Goal: Task Accomplishment & Management: Manage account settings

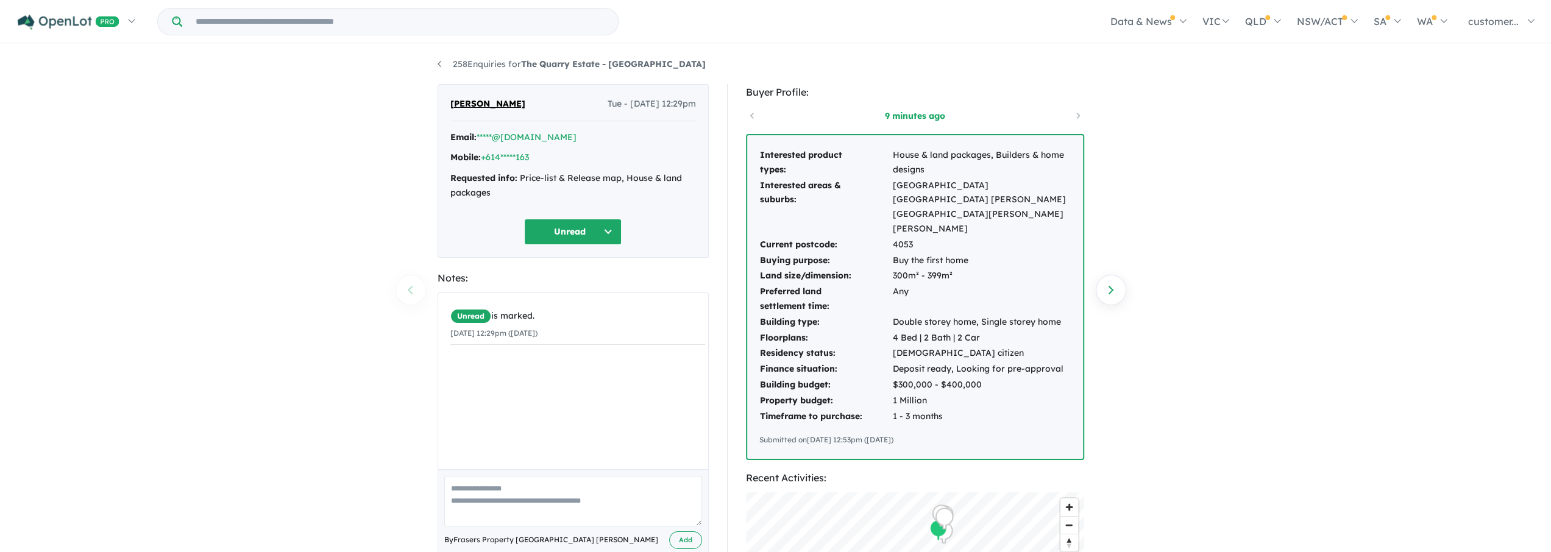
click at [902, 314] on td "Double storey home, Single storey home" at bounding box center [981, 322] width 179 height 16
click at [1106, 293] on link "Next enquiry" at bounding box center [1110, 290] width 30 height 30
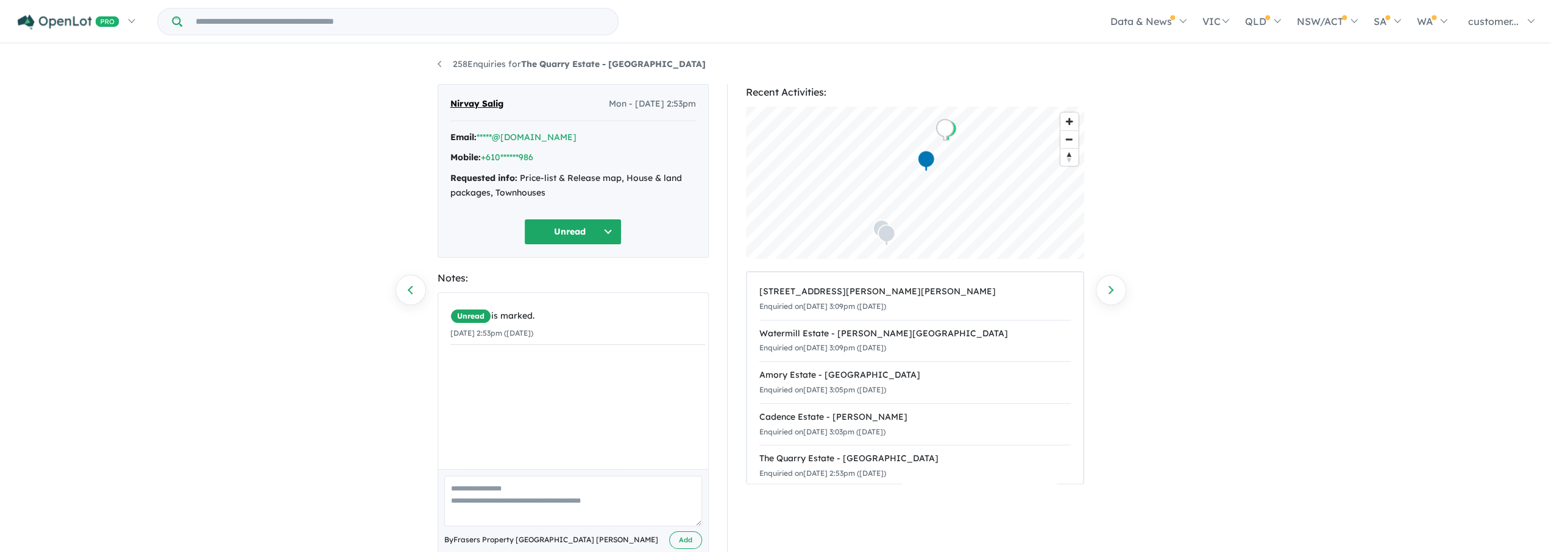
click at [436, 68] on div "258 Enquiries for The Quarry Estate - Keperra Previous enquiry Next enquiry Nir…" at bounding box center [775, 299] width 695 height 509
click at [439, 62] on link "258 Enquiries for The Quarry Estate - [GEOGRAPHIC_DATA]" at bounding box center [571, 63] width 268 height 11
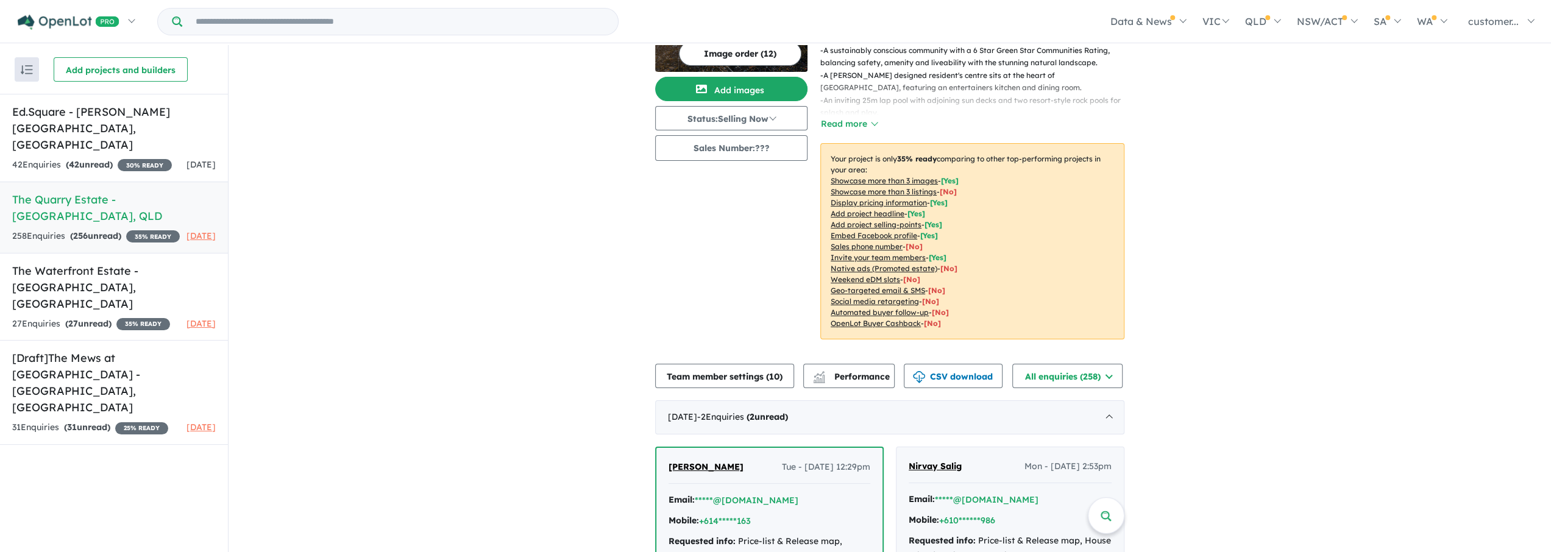
scroll to position [203, 0]
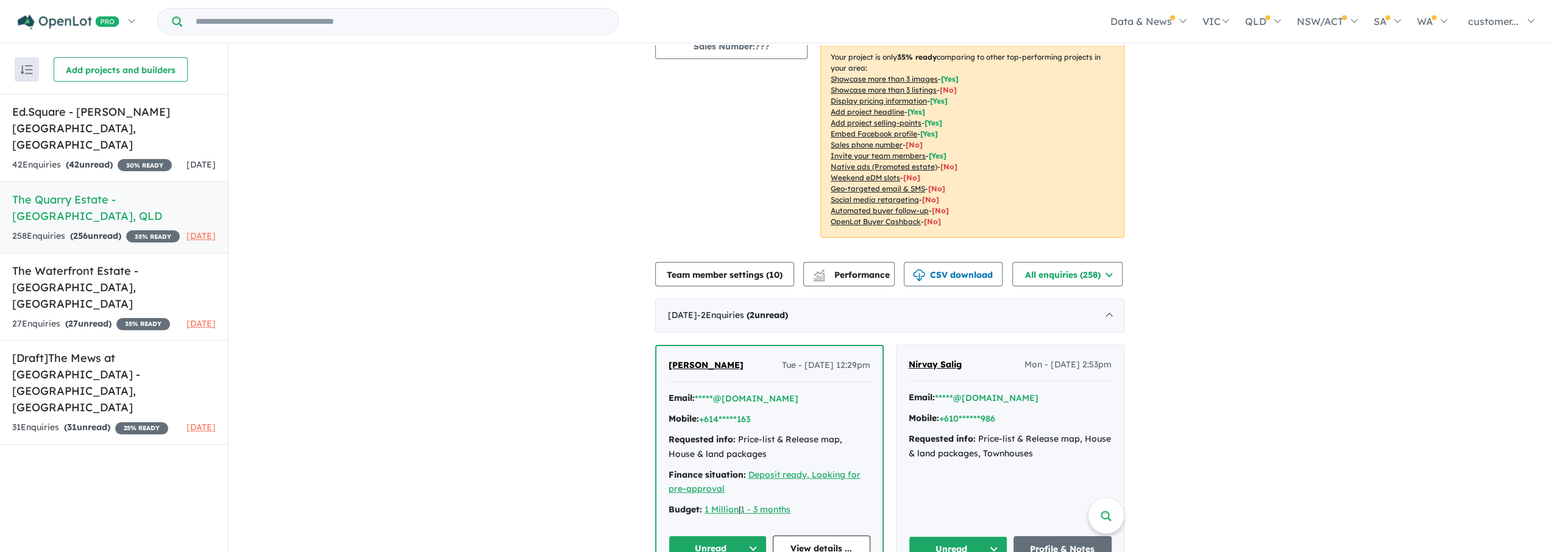
click at [673, 365] on span "[PERSON_NAME]" at bounding box center [705, 364] width 75 height 11
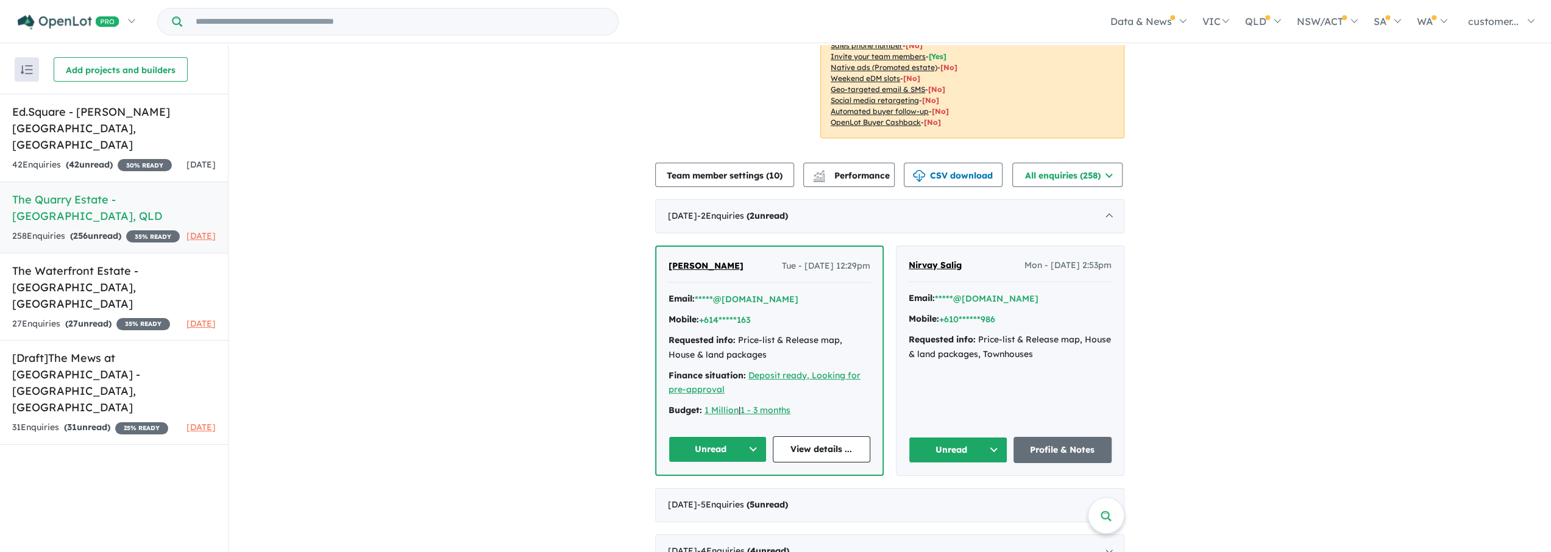
scroll to position [305, 0]
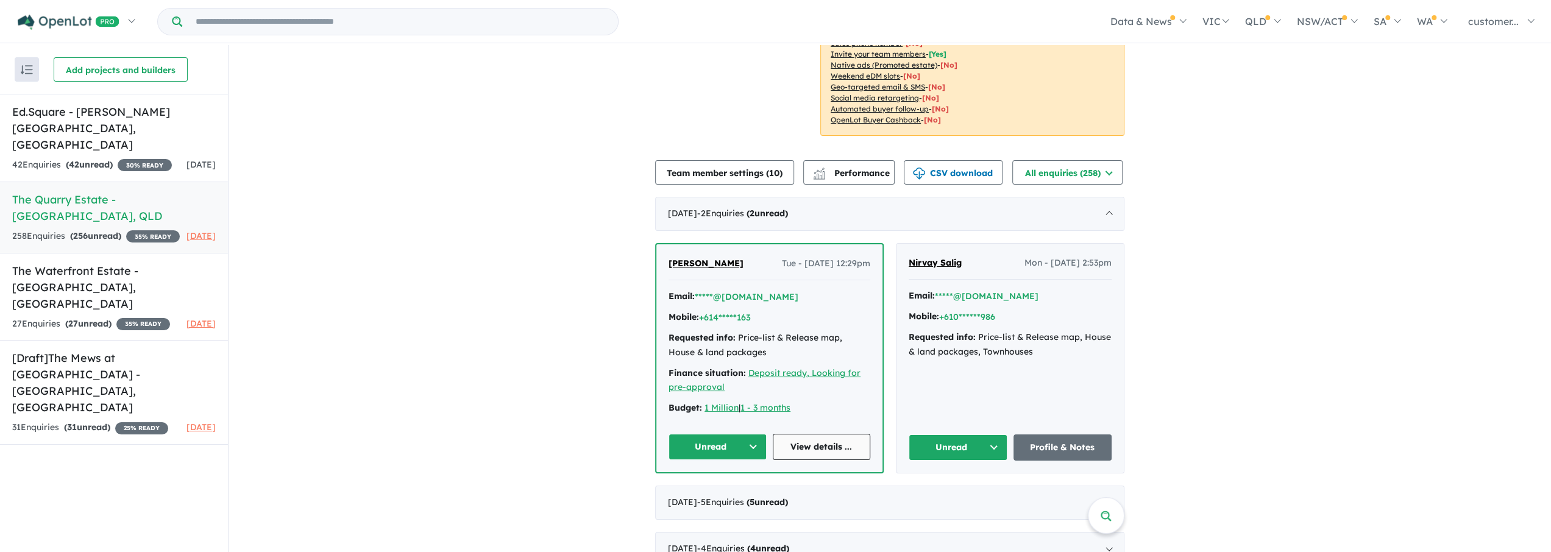
click at [822, 451] on link "View details ..." at bounding box center [822, 447] width 98 height 26
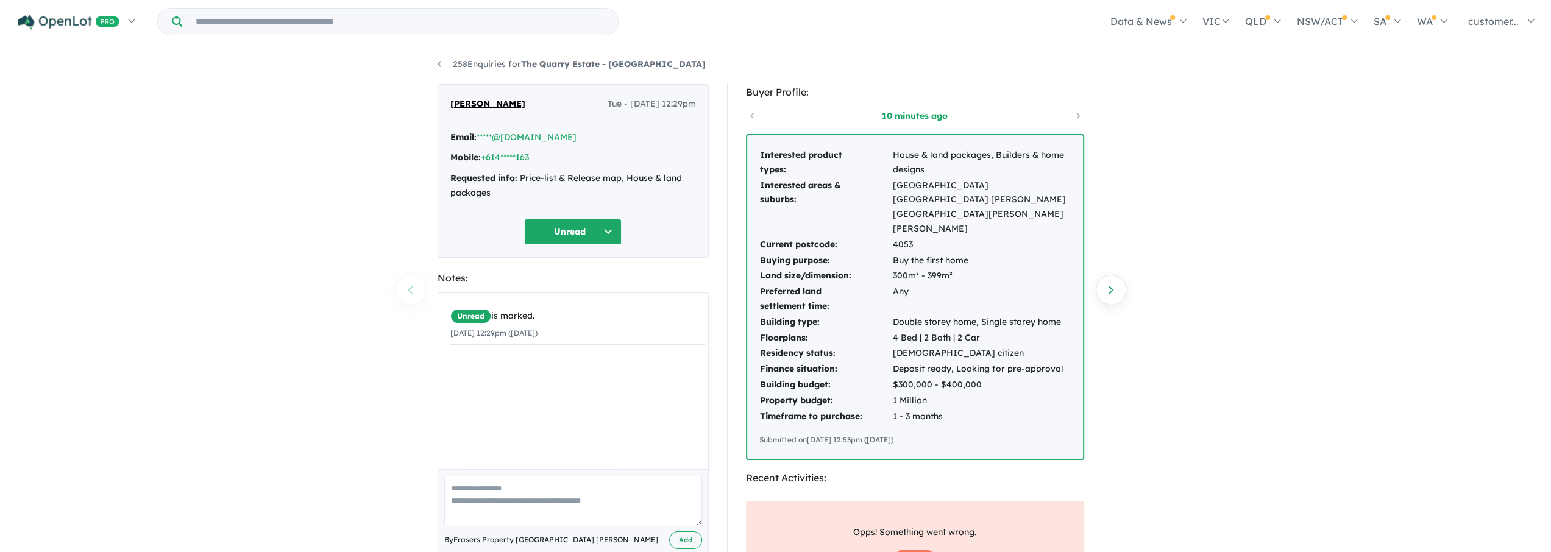
click at [536, 154] on div "Mobile: +614*****163" at bounding box center [573, 157] width 246 height 15
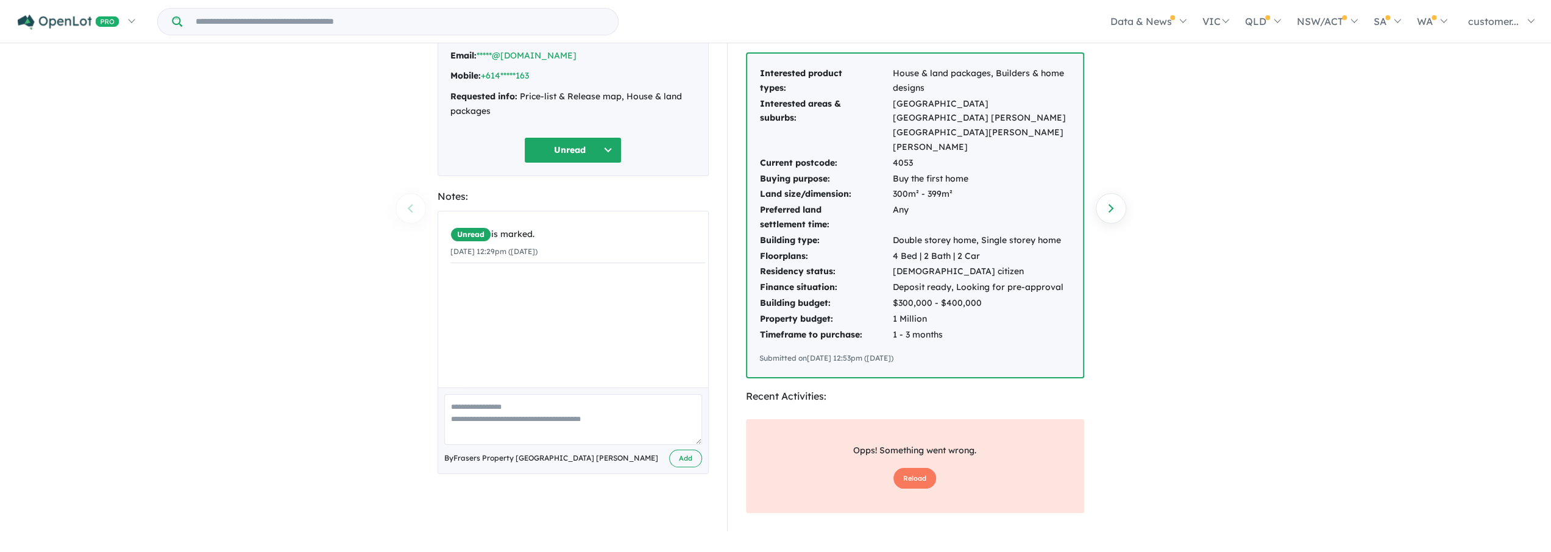
scroll to position [40, 0]
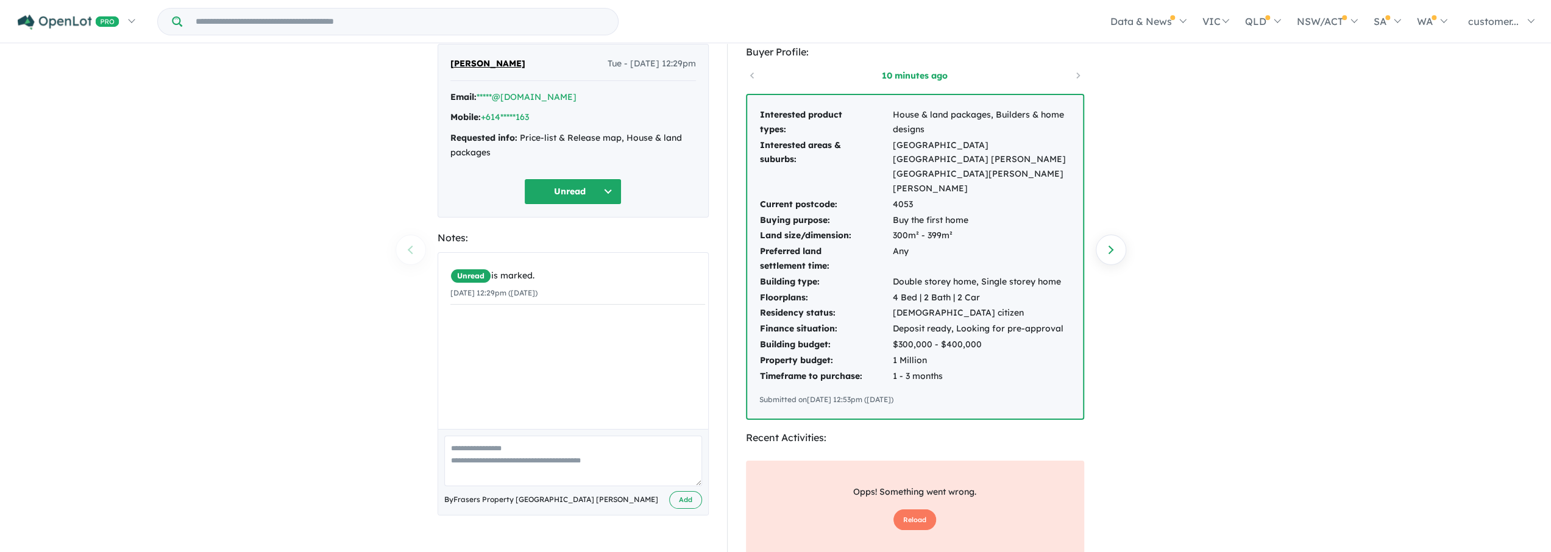
click at [607, 192] on button "Unread" at bounding box center [572, 192] width 97 height 26
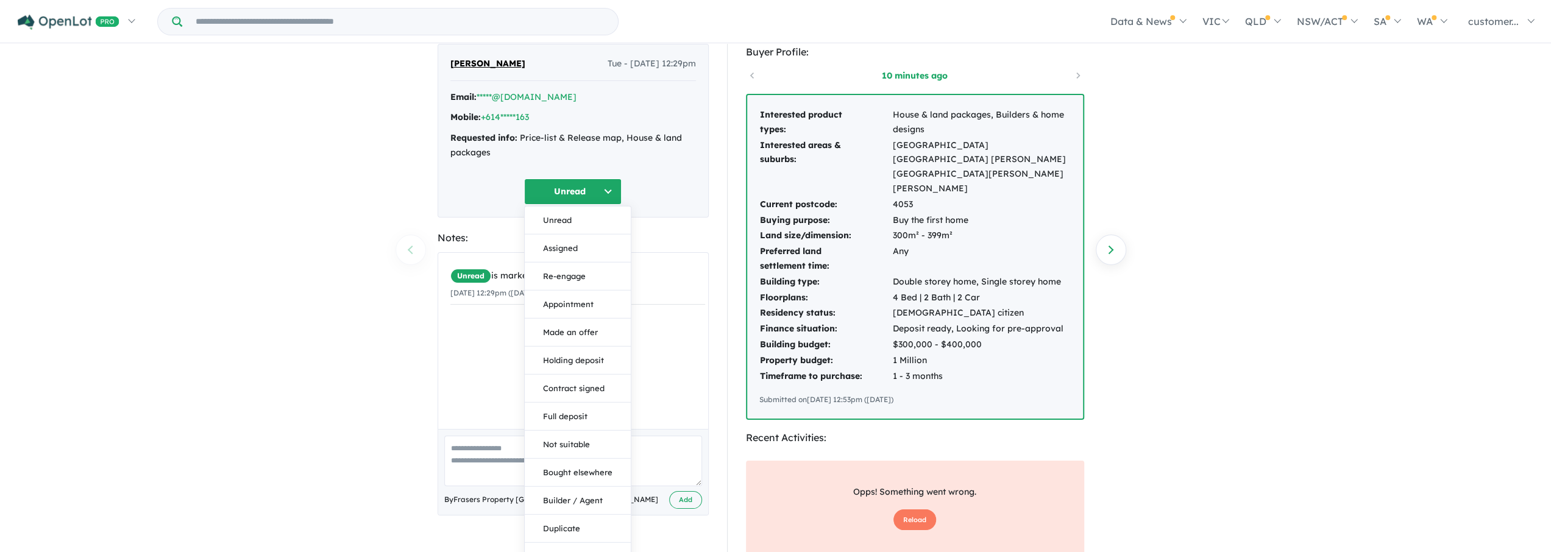
click at [686, 174] on div "Jurie Dreyer Tue - 02/09/2025, 12:29pm Email: *****@yahoo.com Mobile: +614*****…" at bounding box center [572, 131] width 271 height 174
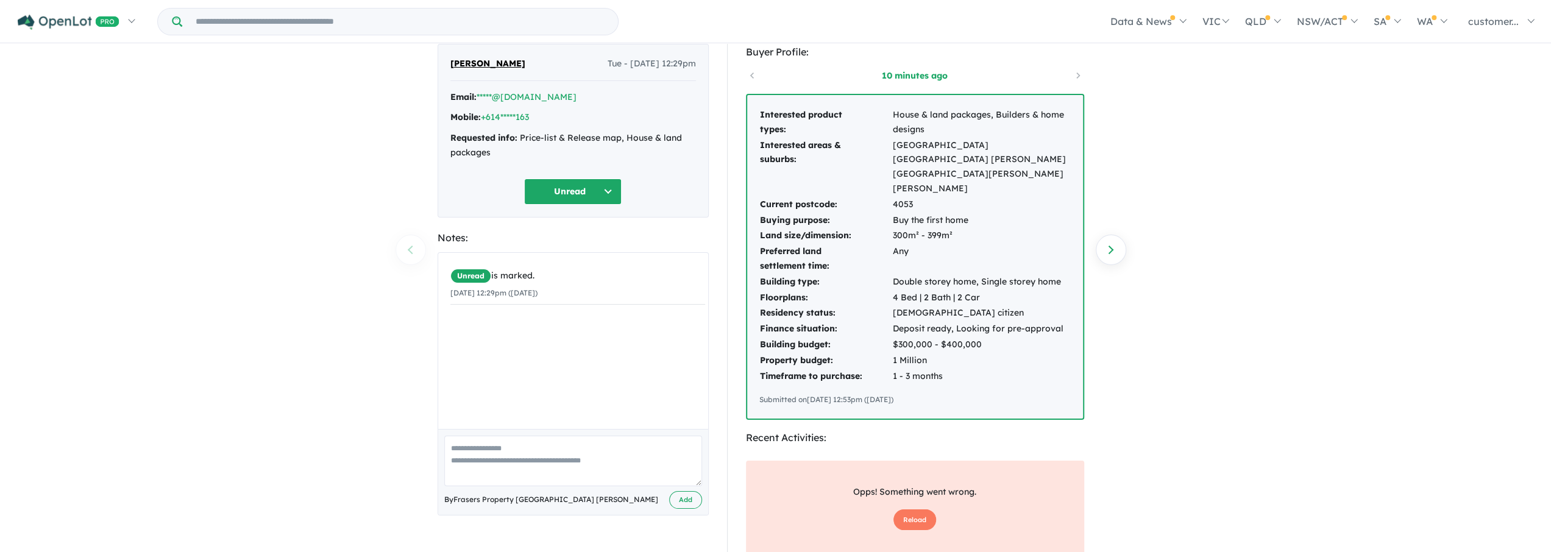
click at [484, 66] on span "[PERSON_NAME]" at bounding box center [487, 64] width 75 height 15
click at [486, 63] on span "[PERSON_NAME]" at bounding box center [487, 64] width 75 height 15
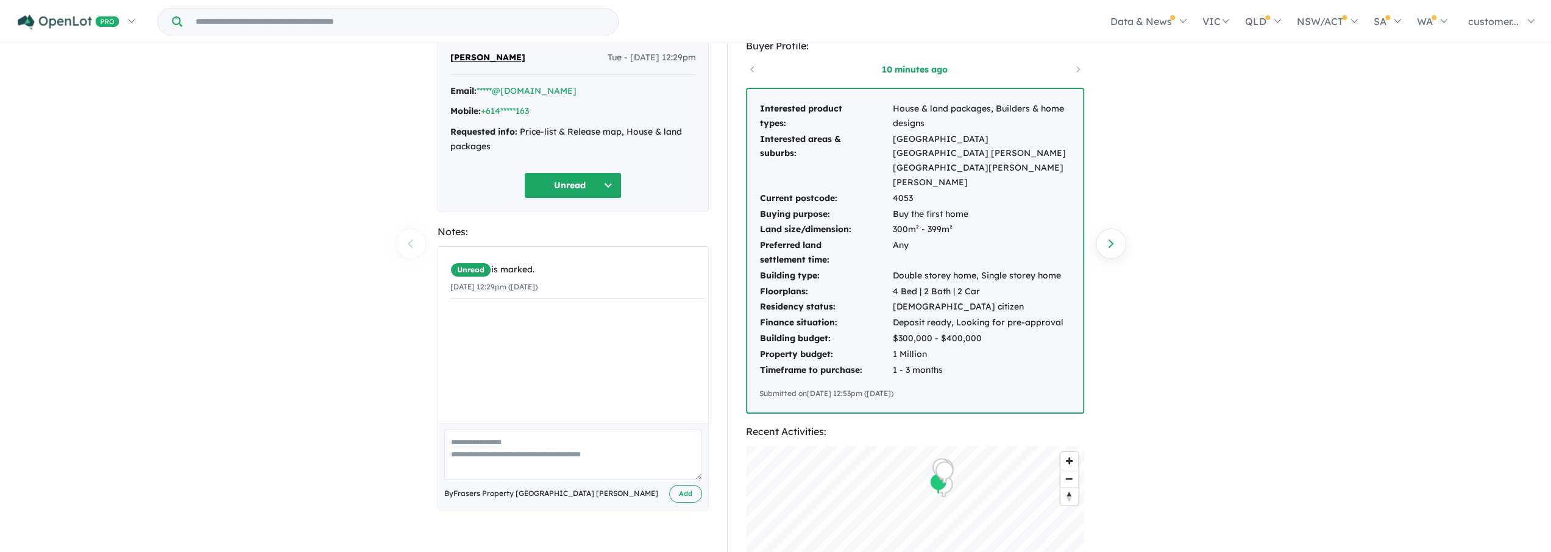
scroll to position [61, 0]
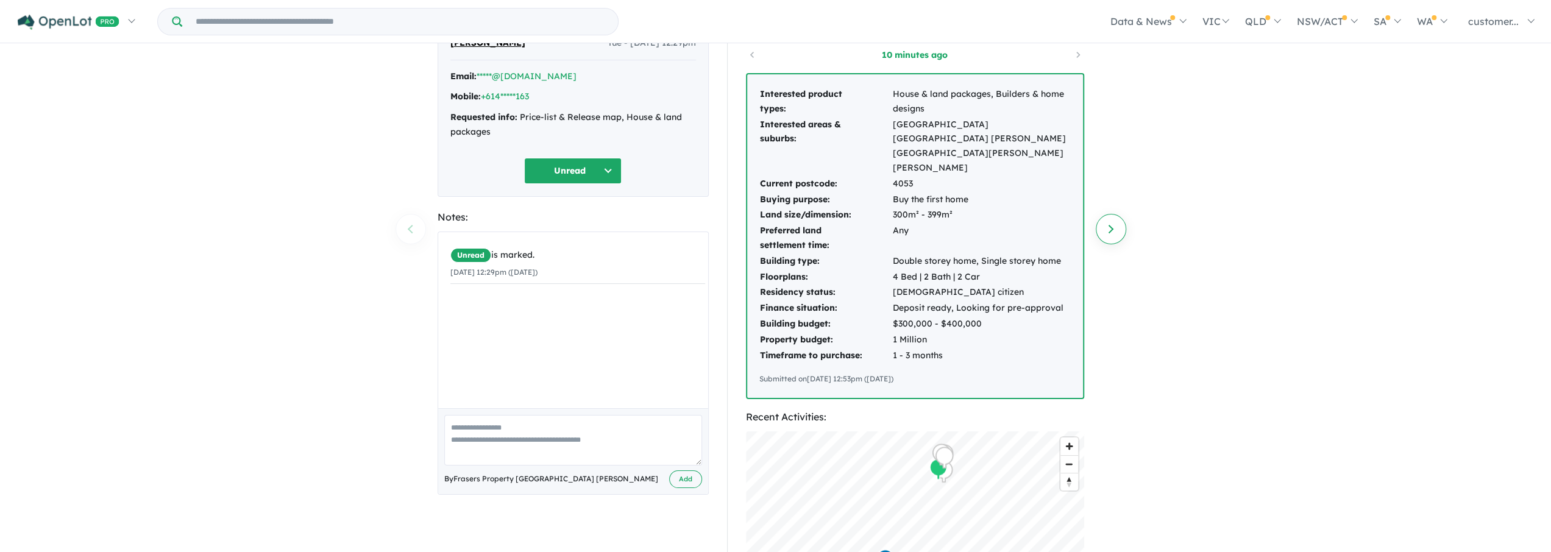
click at [1106, 227] on link "Next enquiry" at bounding box center [1110, 229] width 30 height 30
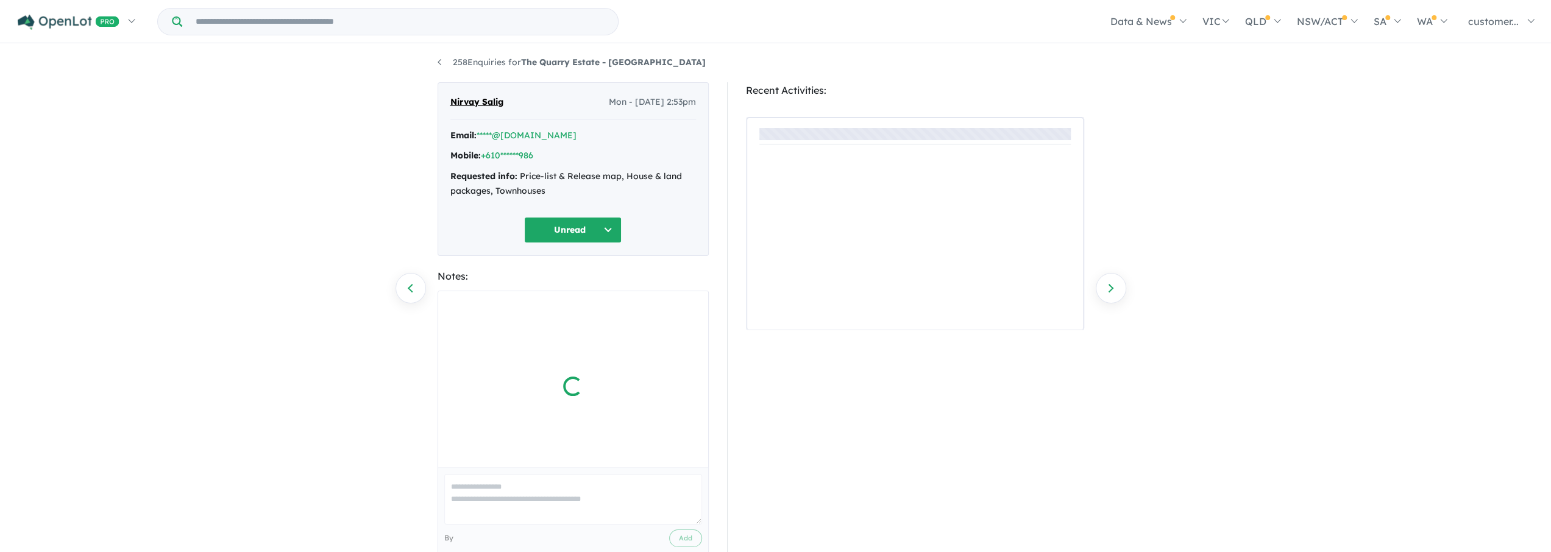
scroll to position [26, 0]
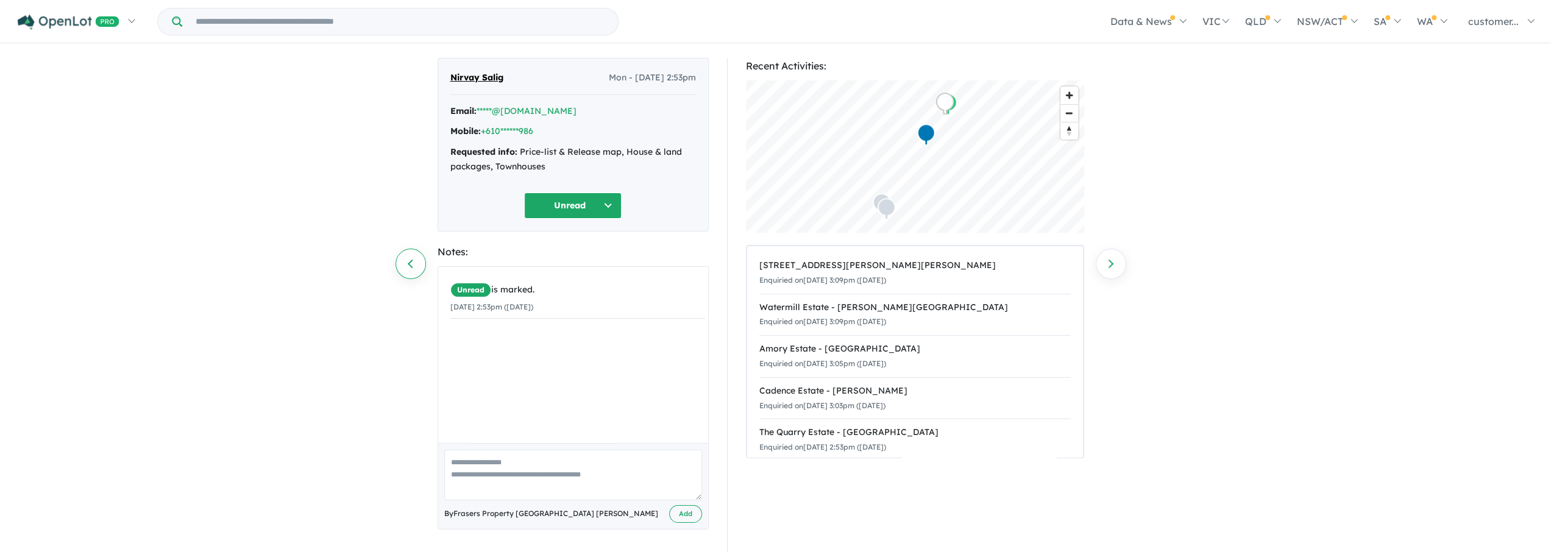
click at [400, 267] on link "Previous enquiry" at bounding box center [410, 264] width 30 height 30
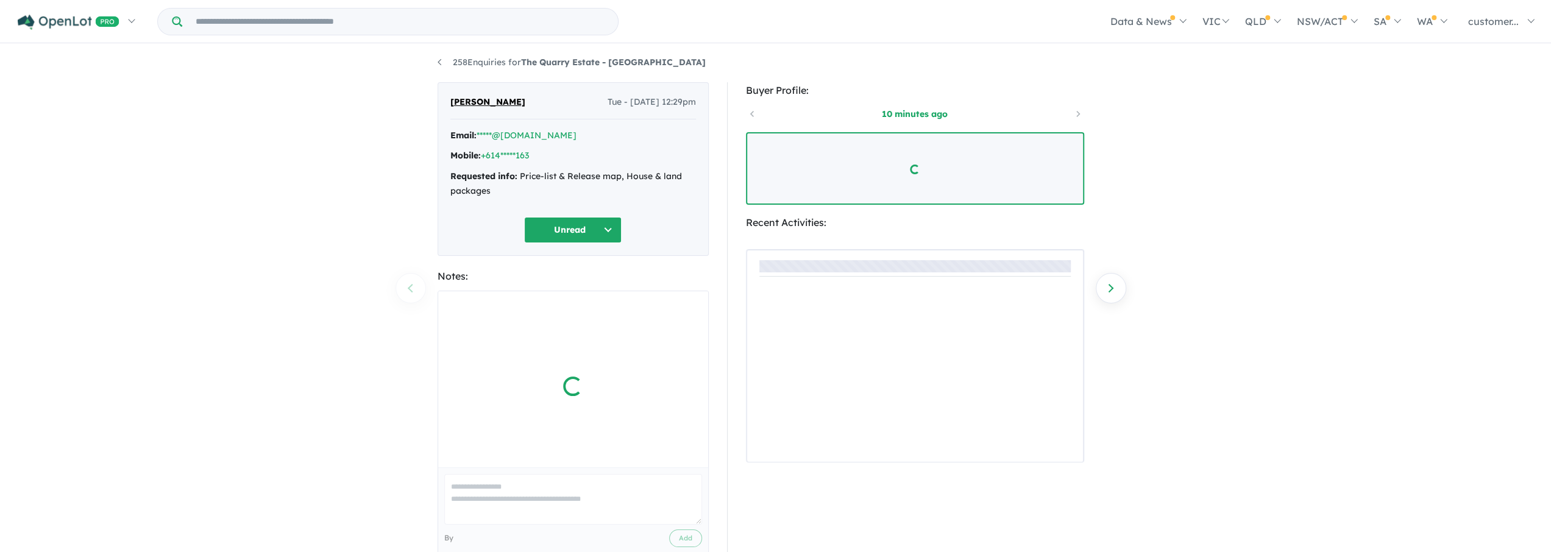
scroll to position [26, 0]
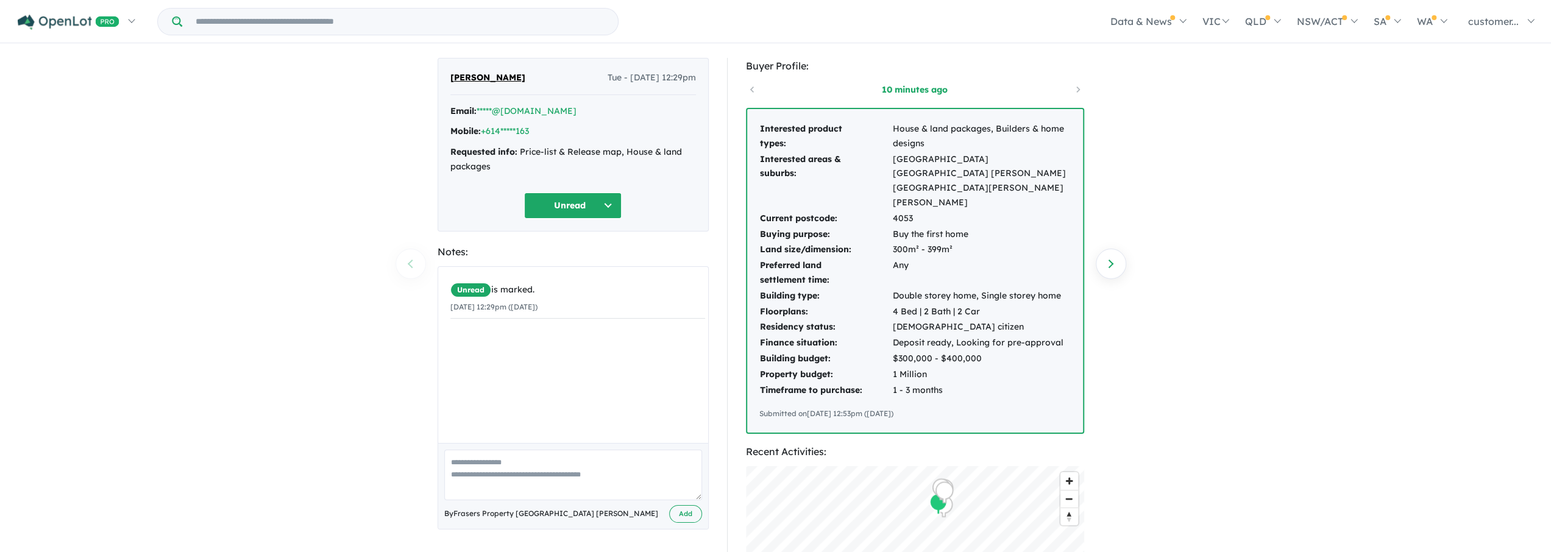
click at [490, 80] on span "[PERSON_NAME]" at bounding box center [487, 78] width 75 height 15
click at [490, 76] on span "[PERSON_NAME]" at bounding box center [487, 78] width 75 height 15
click at [469, 76] on span "[PERSON_NAME]" at bounding box center [487, 78] width 75 height 15
click at [452, 81] on span "[PERSON_NAME]" at bounding box center [487, 78] width 75 height 15
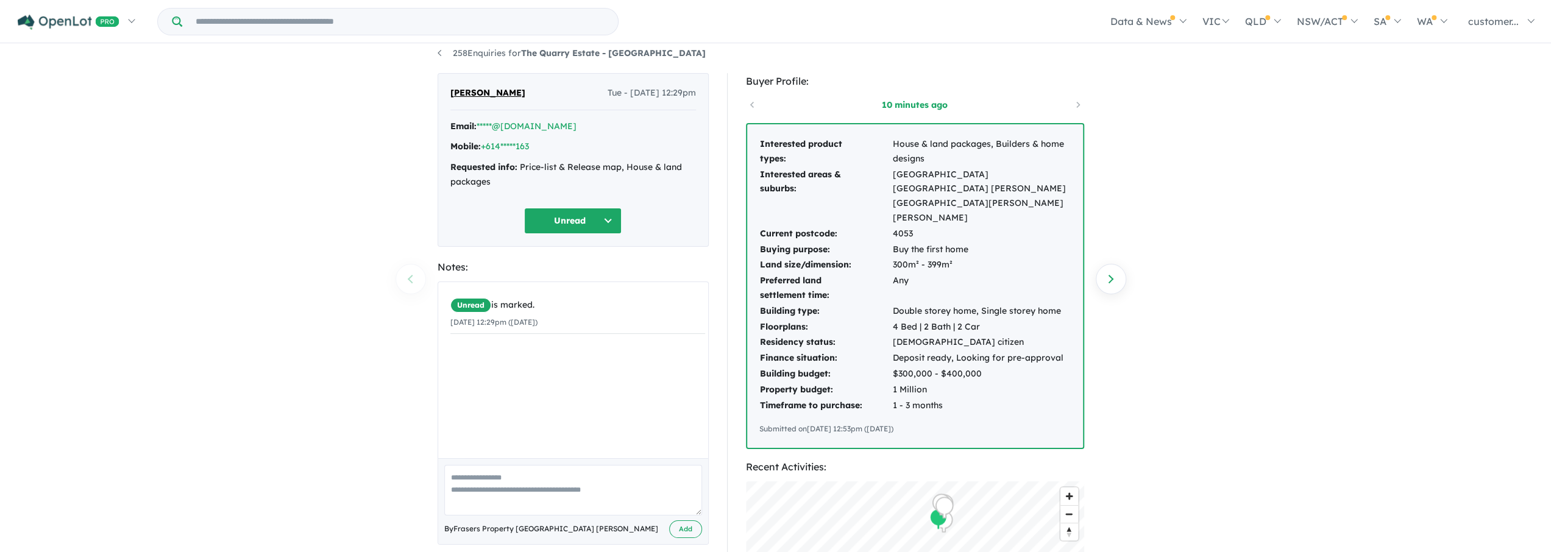
scroll to position [0, 0]
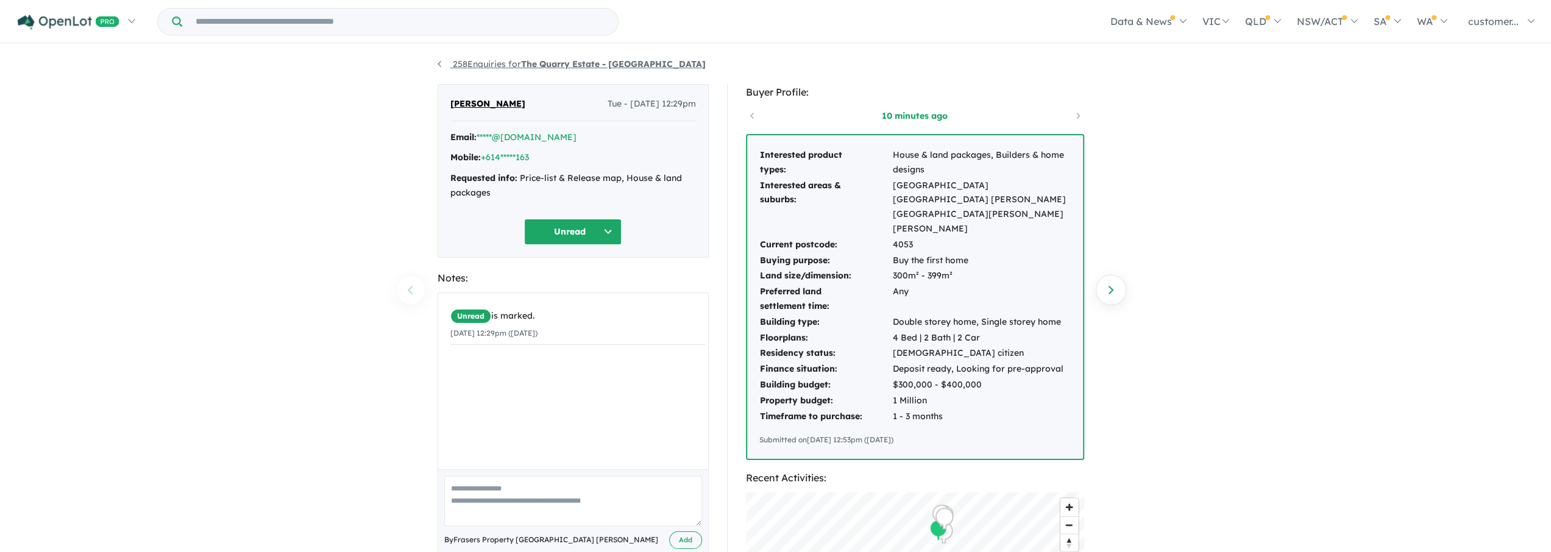
click at [439, 59] on link "258 Enquiries for The Quarry Estate - [GEOGRAPHIC_DATA]" at bounding box center [571, 63] width 268 height 11
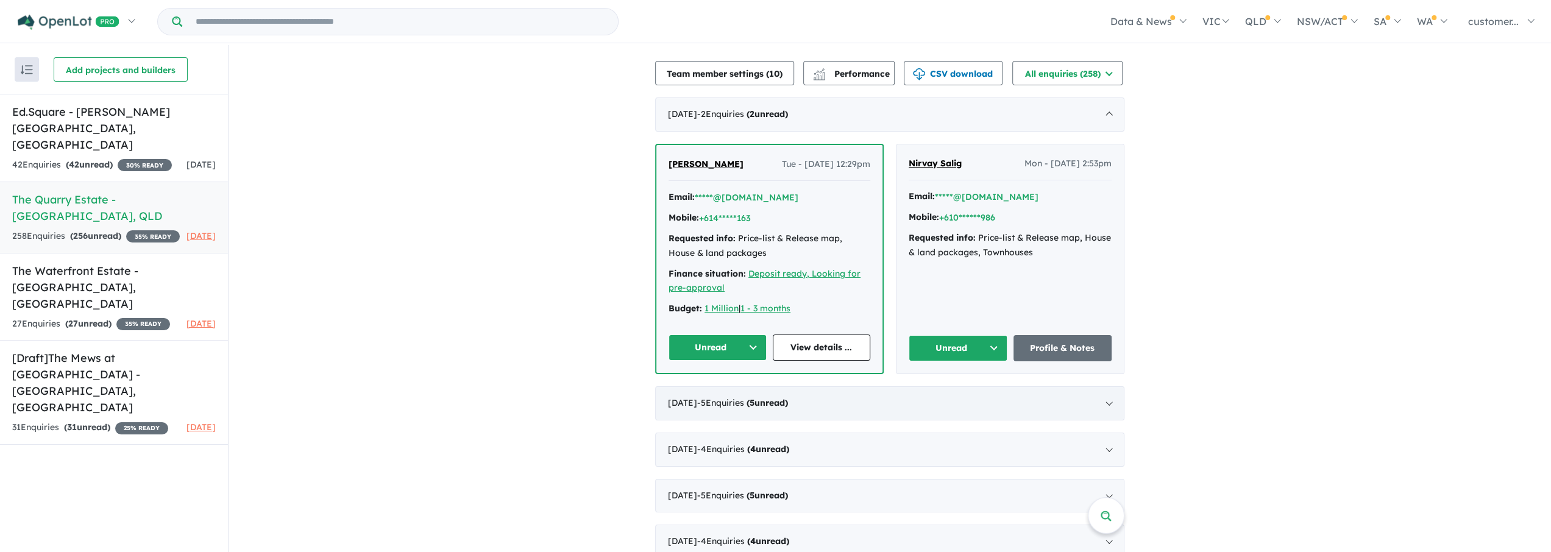
scroll to position [406, 0]
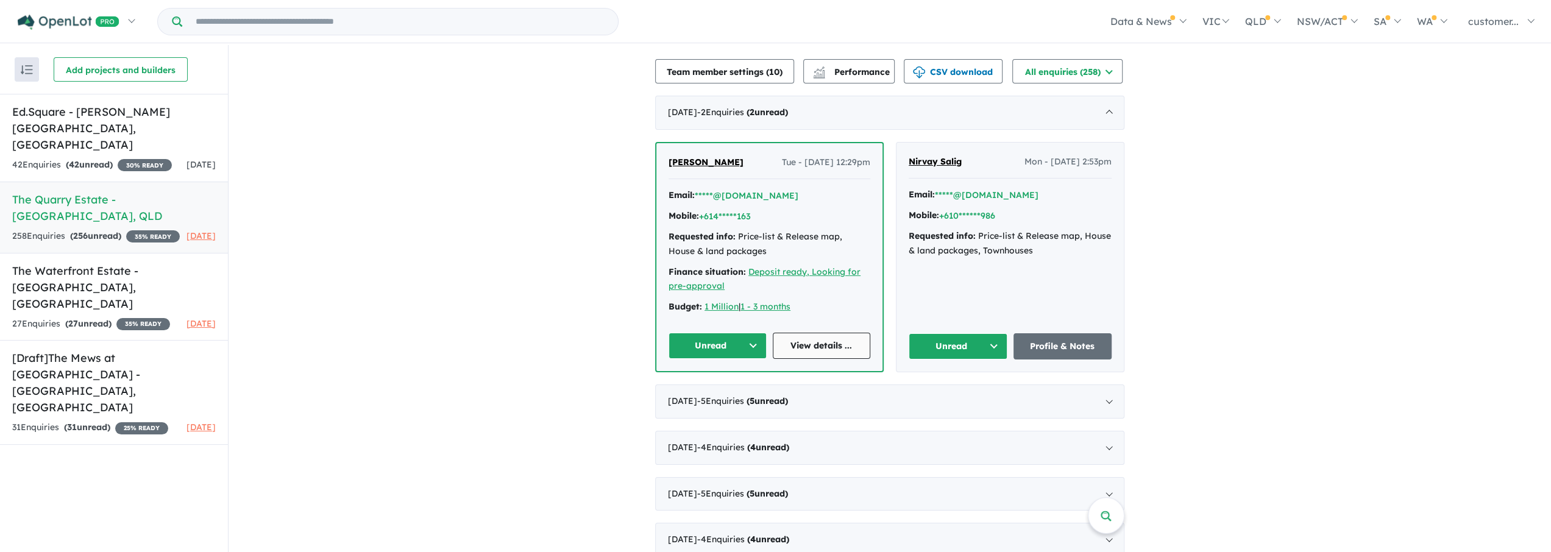
click at [846, 351] on link "View details ..." at bounding box center [822, 346] width 98 height 26
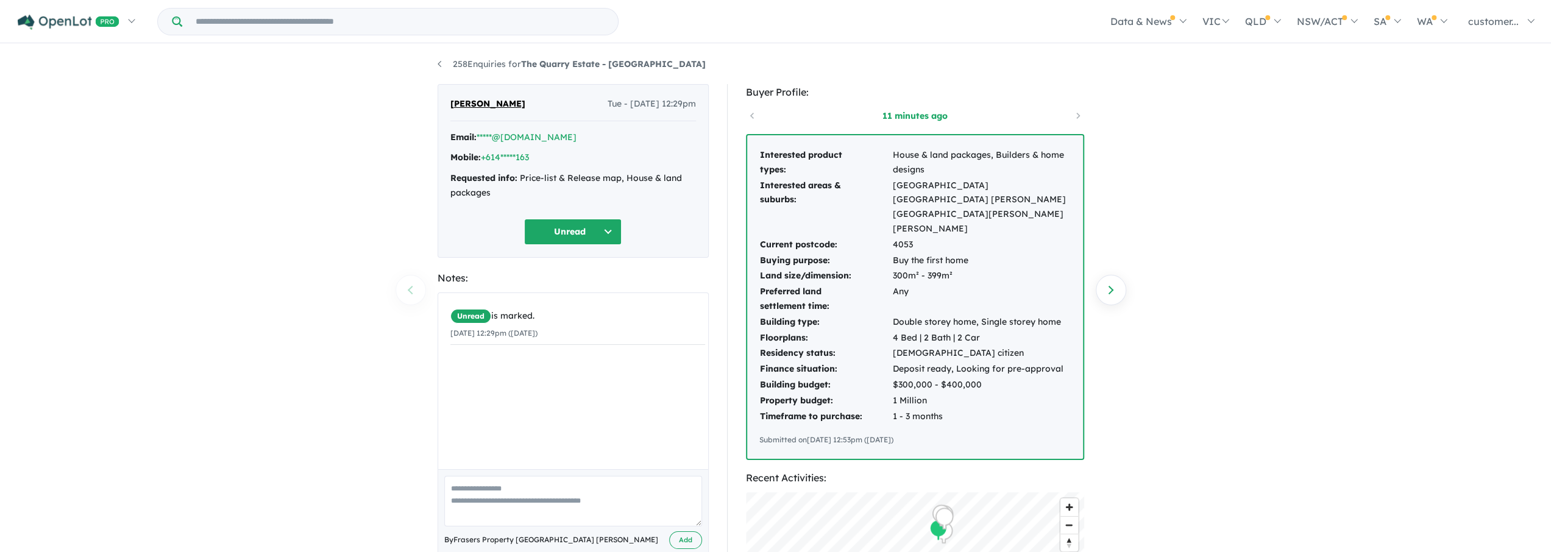
click at [957, 284] on td "Any" at bounding box center [981, 299] width 179 height 30
drag, startPoint x: 518, startPoint y: 104, endPoint x: 439, endPoint y: 102, distance: 78.6
click at [439, 102] on div "Jurie Dreyer Tue - 02/09/2025, 12:29pm Email: *****@yahoo.com Mobile: +614*****…" at bounding box center [572, 171] width 271 height 174
copy span "[PERSON_NAME]"
click at [307, 176] on div "258 Enquiries for The Quarry Estate - Keperra Previous enquiry Next enquiry Jur…" at bounding box center [775, 299] width 1551 height 509
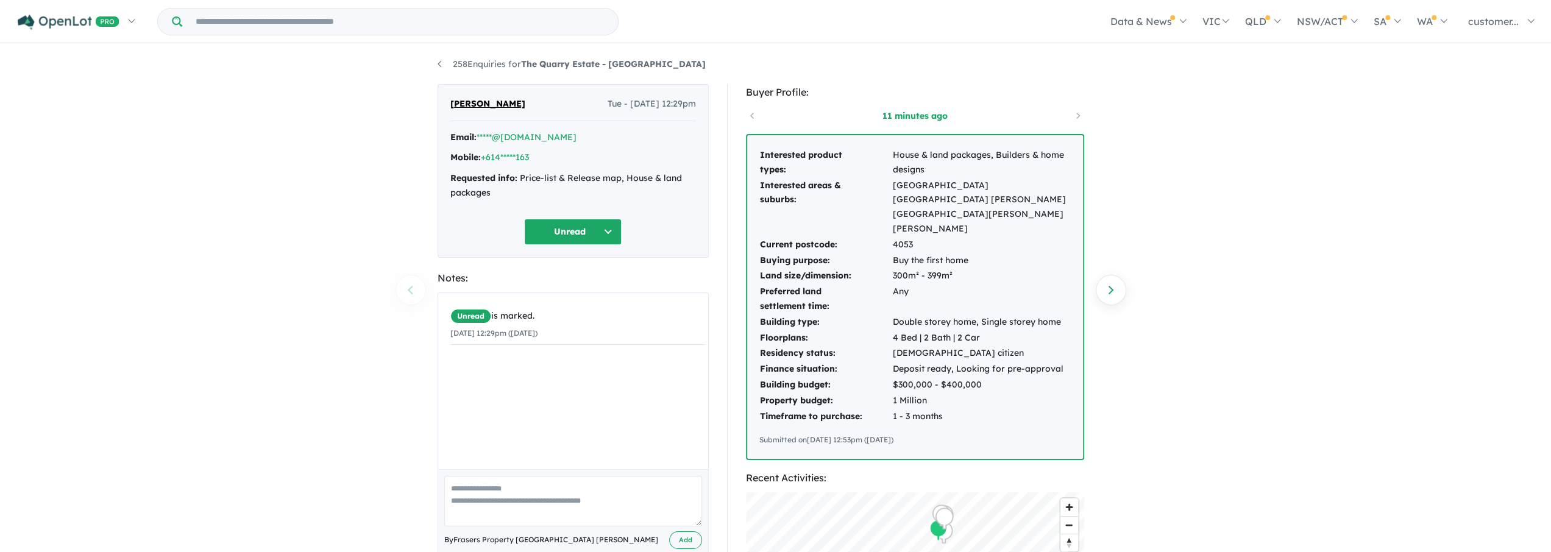
click at [374, 218] on div "258 Enquiries for The Quarry Estate - Keperra Previous enquiry Next enquiry Jur…" at bounding box center [775, 299] width 1551 height 509
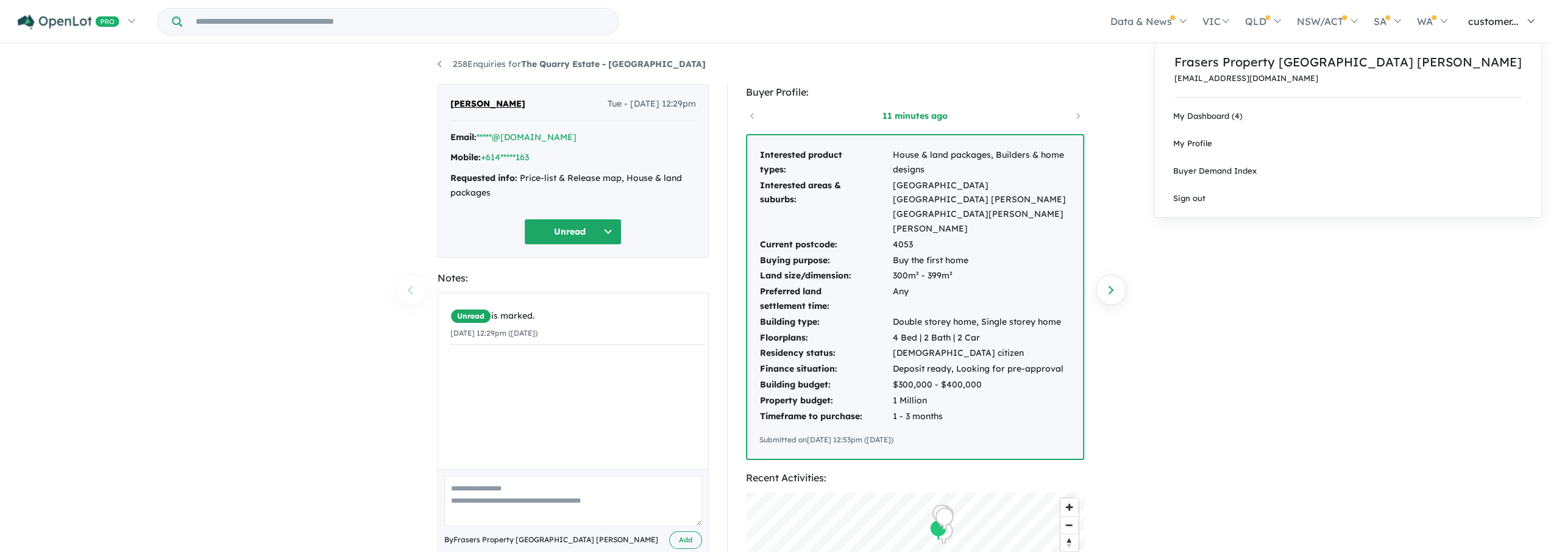
click at [1526, 20] on link "customer..." at bounding box center [1497, 21] width 87 height 43
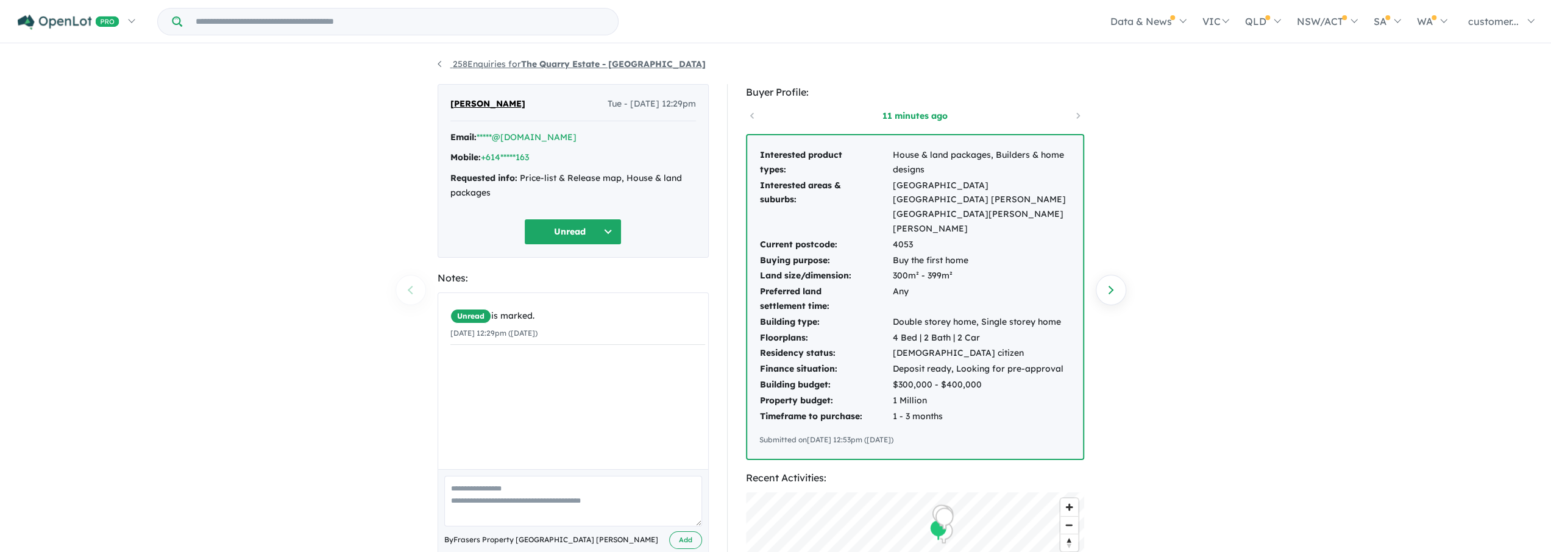
click at [444, 65] on link "258 Enquiries for The Quarry Estate - [GEOGRAPHIC_DATA]" at bounding box center [571, 63] width 268 height 11
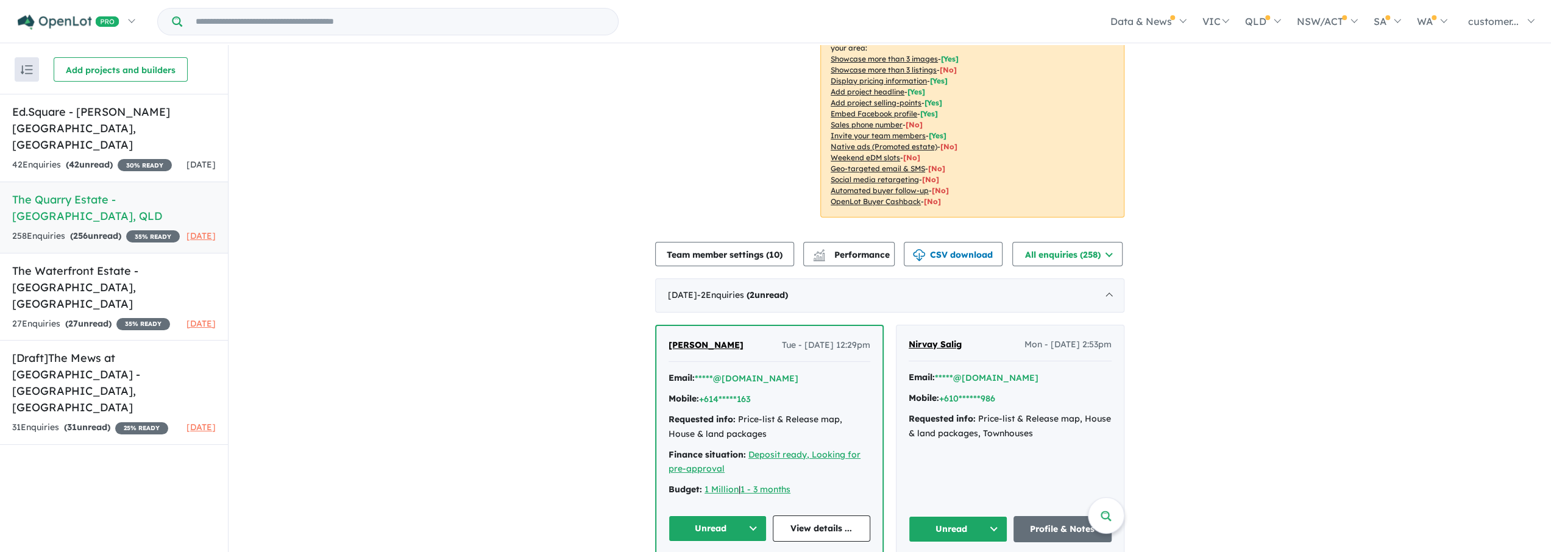
scroll to position [223, 0]
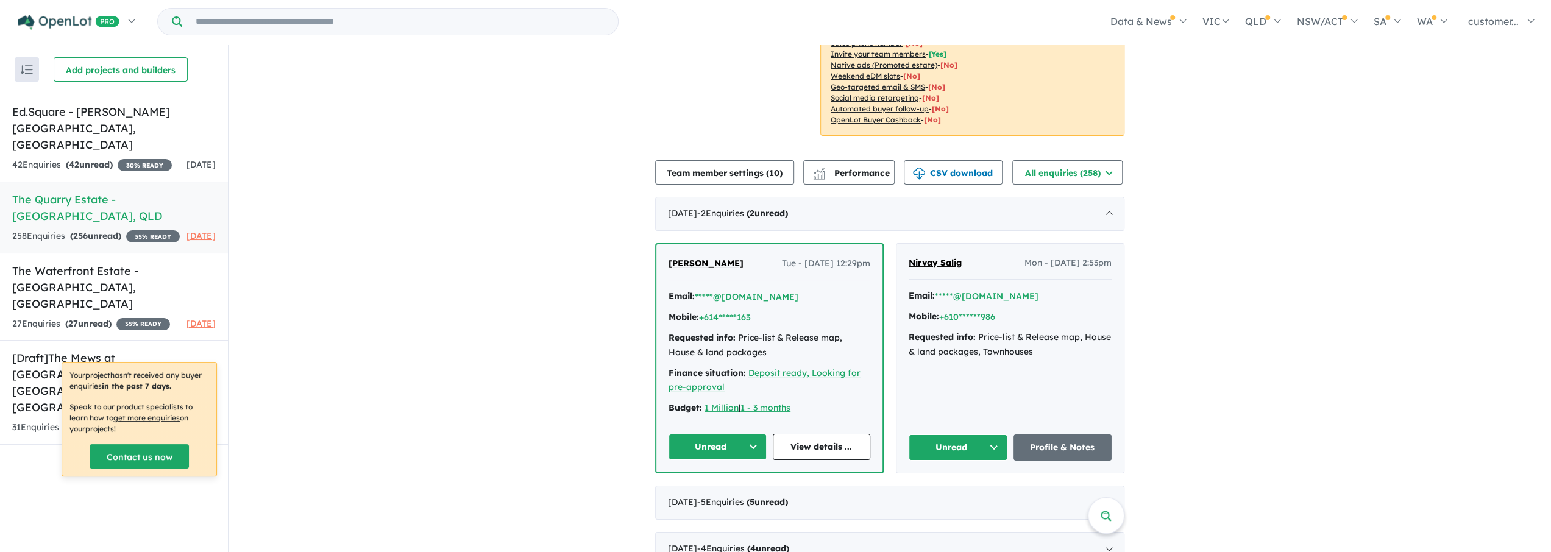
scroll to position [264, 0]
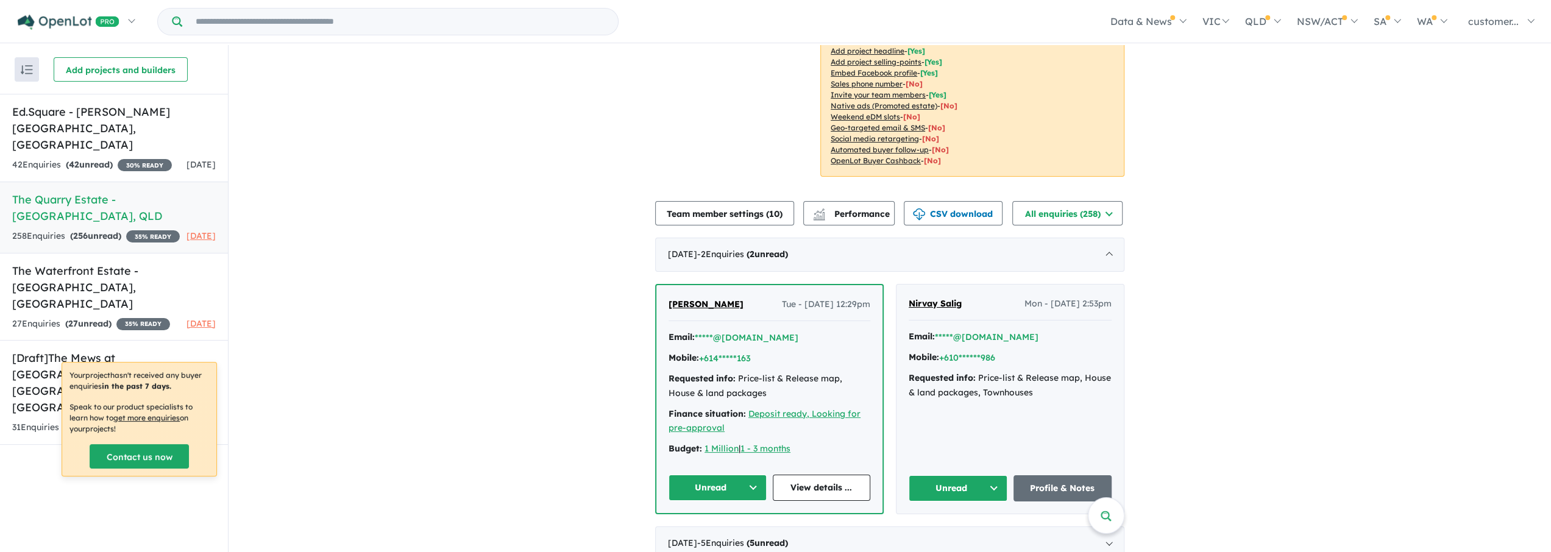
click at [804, 470] on div "Jurie Dreyer Tue - 02/09/2025, 12:29pm Email: *****@yahoo.com Mobile: +614*****…" at bounding box center [769, 399] width 226 height 228
click at [804, 487] on link "View details ..." at bounding box center [822, 488] width 98 height 26
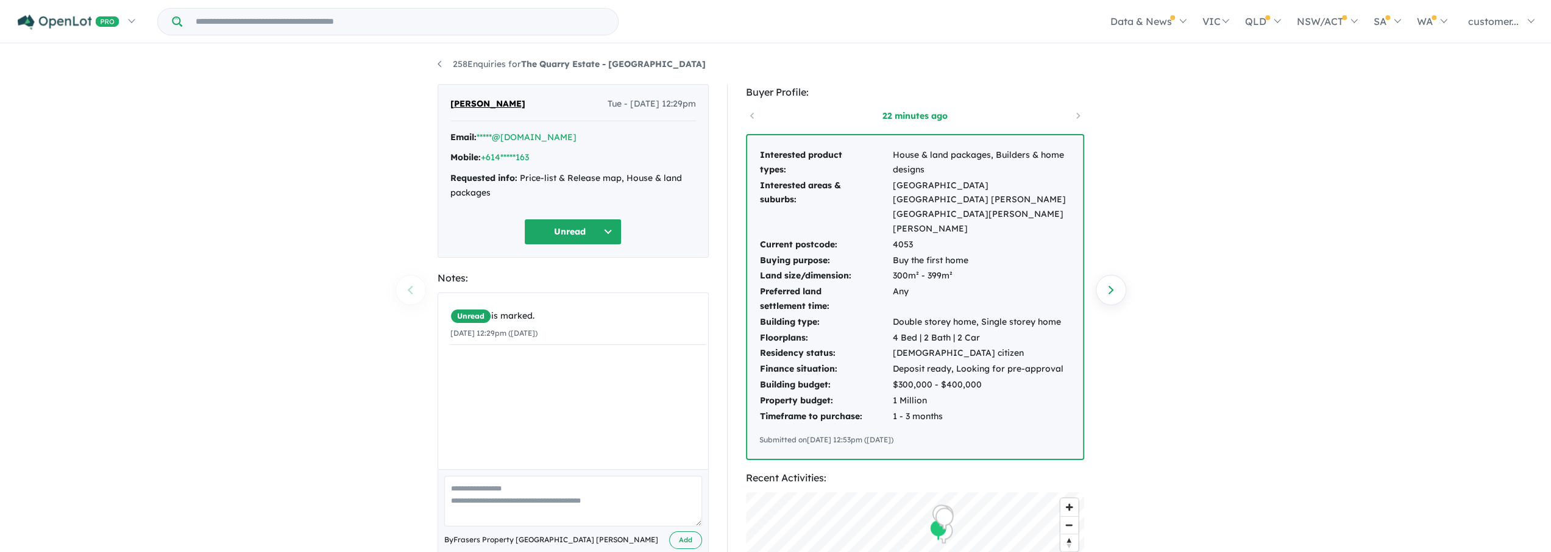
click at [324, 106] on div "258 Enquiries for The Quarry Estate - Keperra Previous enquiry Next enquiry [PE…" at bounding box center [775, 299] width 1551 height 509
drag, startPoint x: 274, startPoint y: 226, endPoint x: 286, endPoint y: 225, distance: 12.2
click at [274, 226] on div "258 Enquiries for The Quarry Estate - Keperra Previous enquiry Next enquiry [PE…" at bounding box center [775, 299] width 1551 height 509
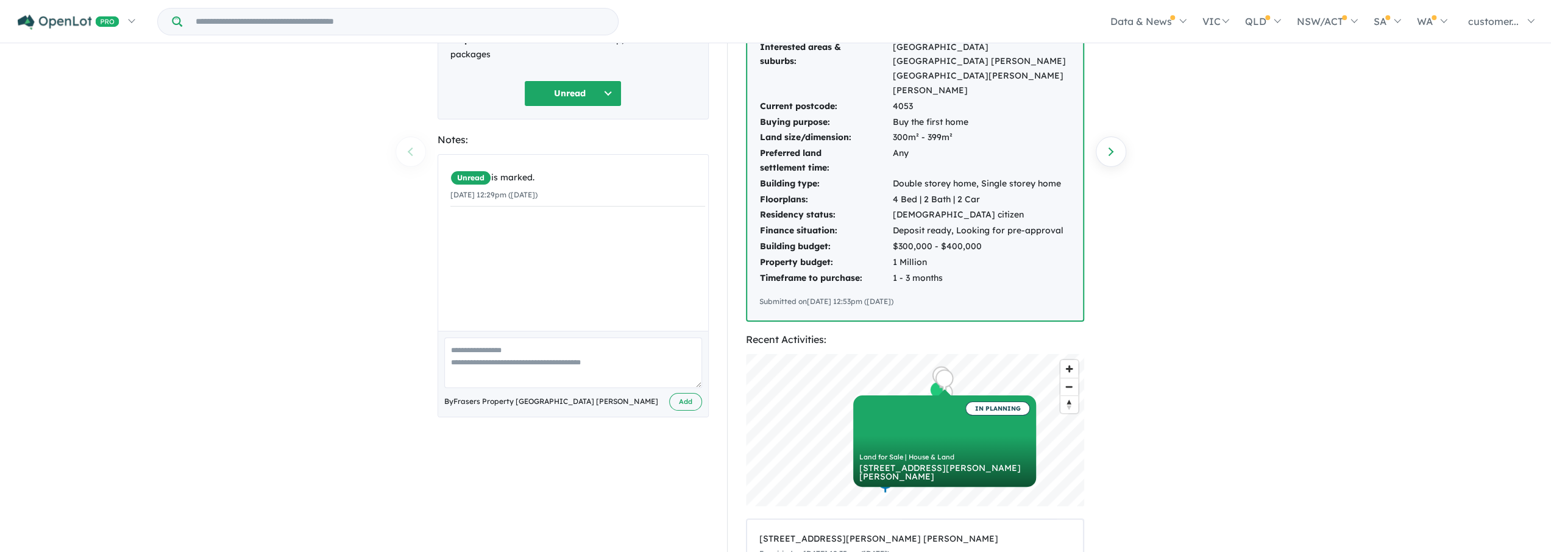
scroll to position [117, 0]
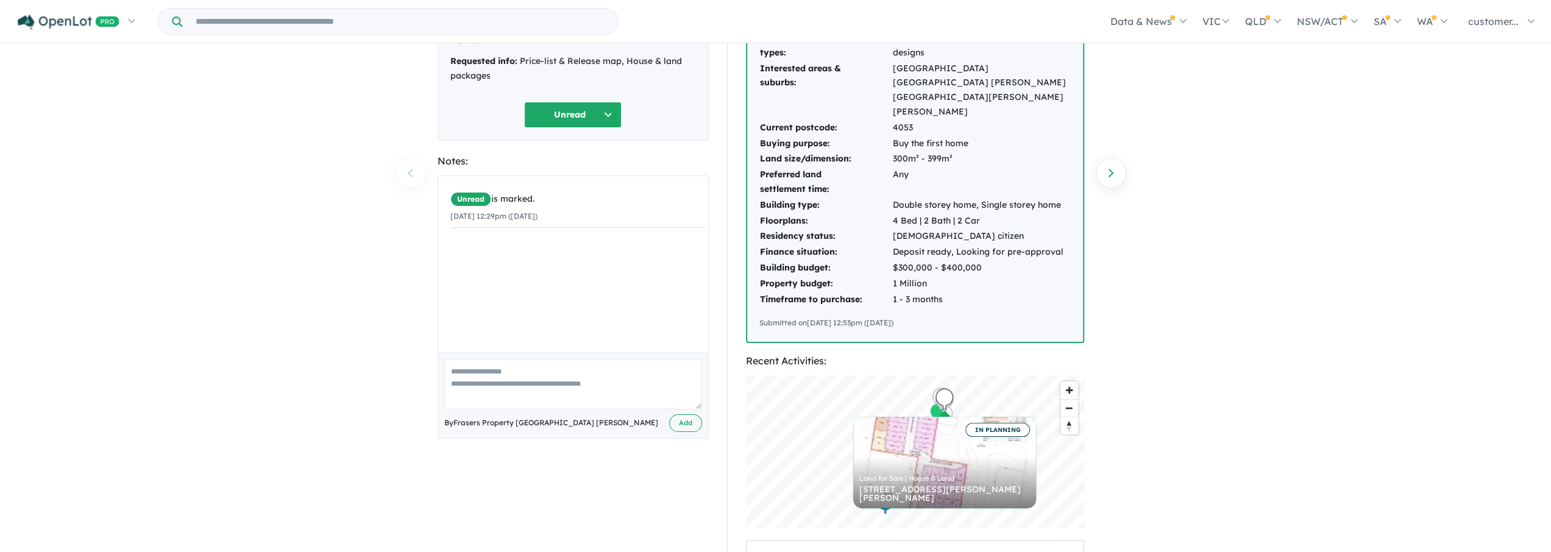
click at [293, 163] on div "258 Enquiries for The Quarry Estate - Keperra Previous enquiry Next enquiry [PE…" at bounding box center [775, 182] width 1551 height 509
